Goal: Task Accomplishment & Management: Manage account settings

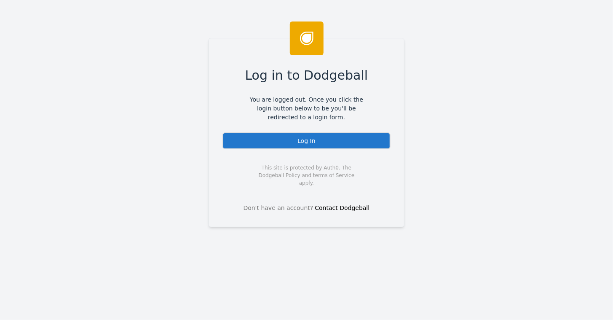
click at [299, 141] on div "Log In" at bounding box center [306, 140] width 168 height 17
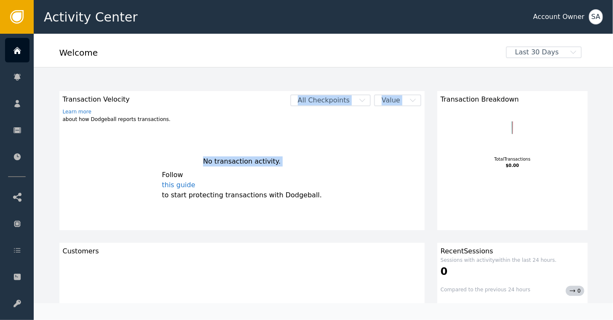
drag, startPoint x: 325, startPoint y: 75, endPoint x: 150, endPoint y: 145, distance: 188.4
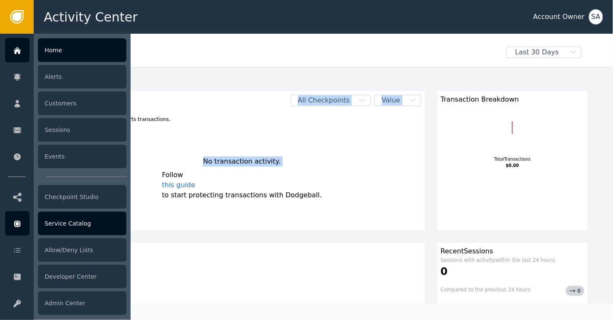
click at [57, 225] on div "Service Catalog" at bounding box center [82, 223] width 88 height 24
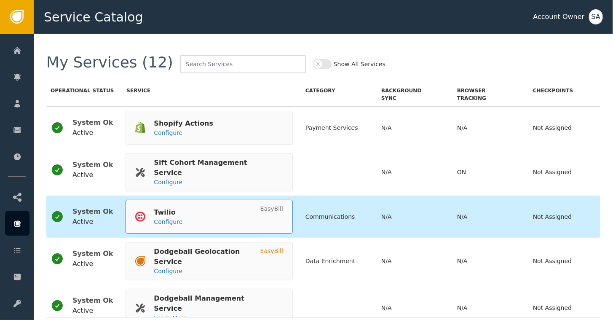
scroll to position [301, 0]
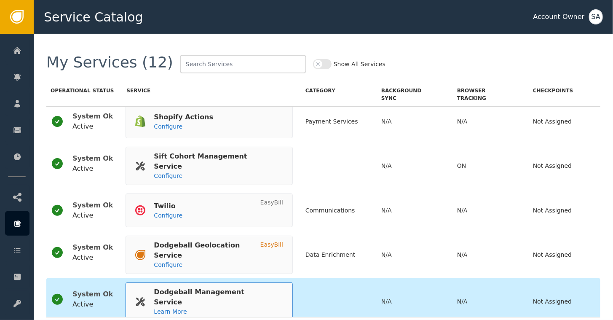
click at [186, 287] on div "Dodgeball Management Service" at bounding box center [214, 297] width 121 height 20
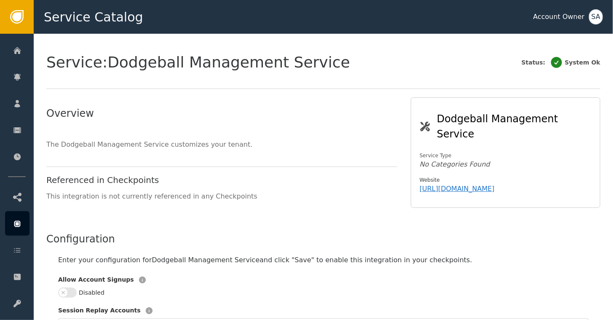
click at [72, 287] on button "Disabled" at bounding box center [67, 292] width 19 height 10
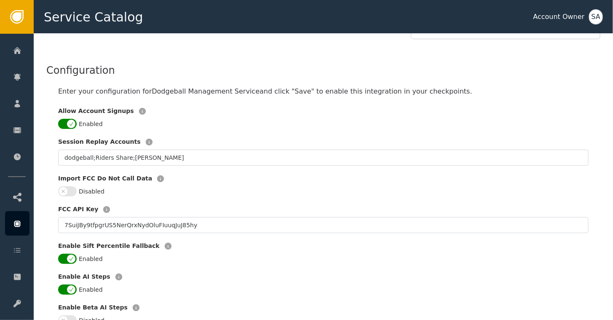
scroll to position [286, 0]
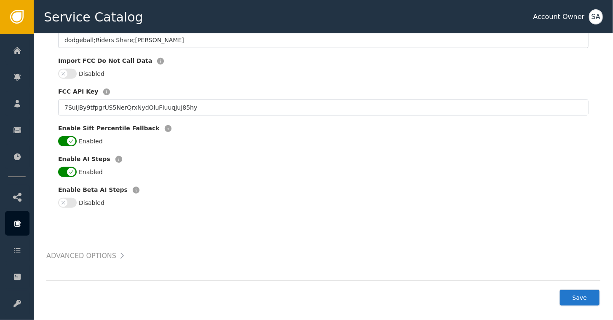
click at [590, 289] on button "Save" at bounding box center [579, 297] width 41 height 17
click at [594, 17] on div "SA" at bounding box center [596, 16] width 14 height 15
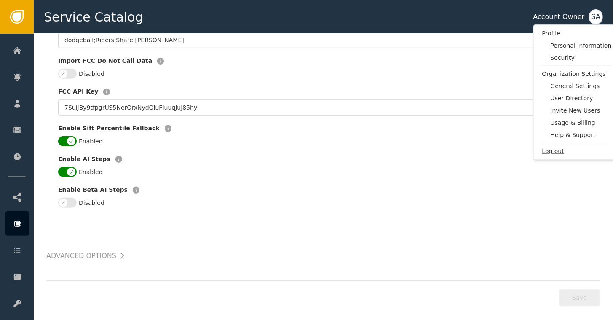
click at [548, 150] on span "Log out" at bounding box center [577, 151] width 70 height 9
